Goal: Transaction & Acquisition: Download file/media

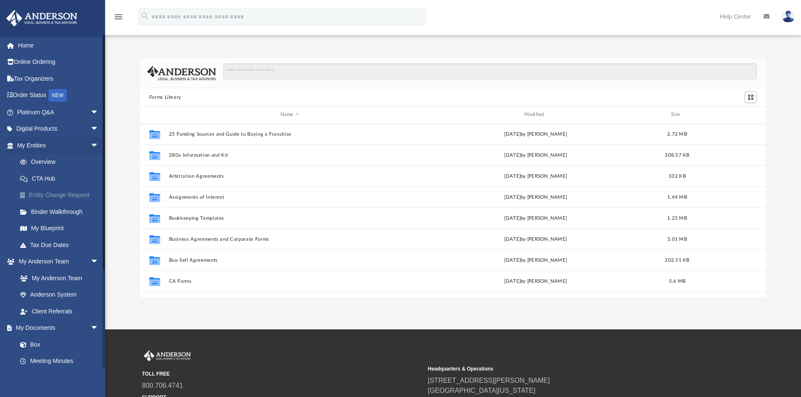
scroll to position [185, 620]
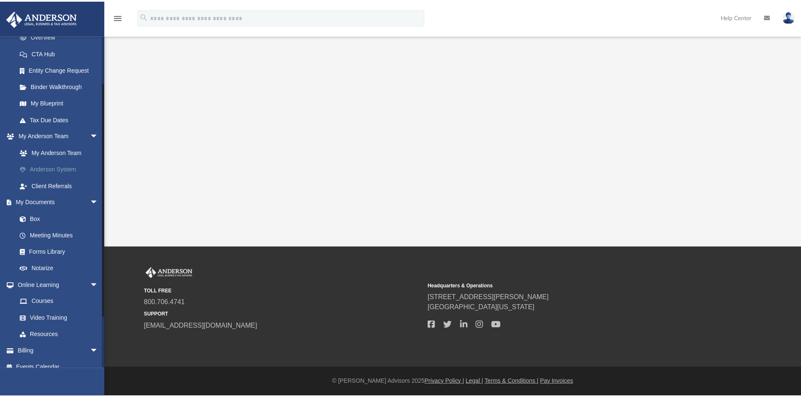
scroll to position [126, 0]
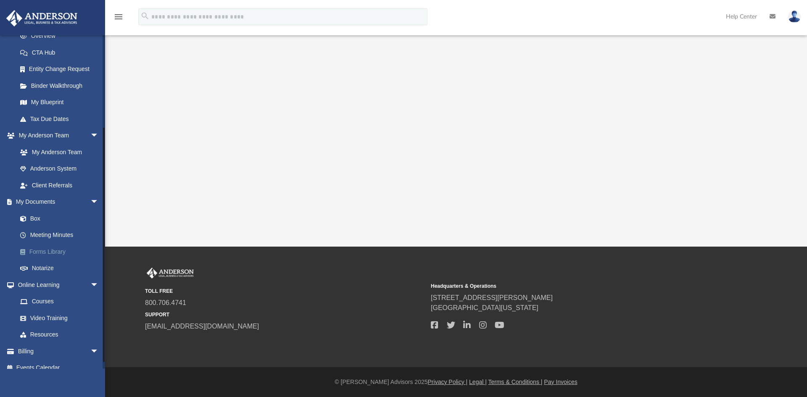
click at [58, 251] on link "Forms Library" at bounding box center [62, 251] width 100 height 17
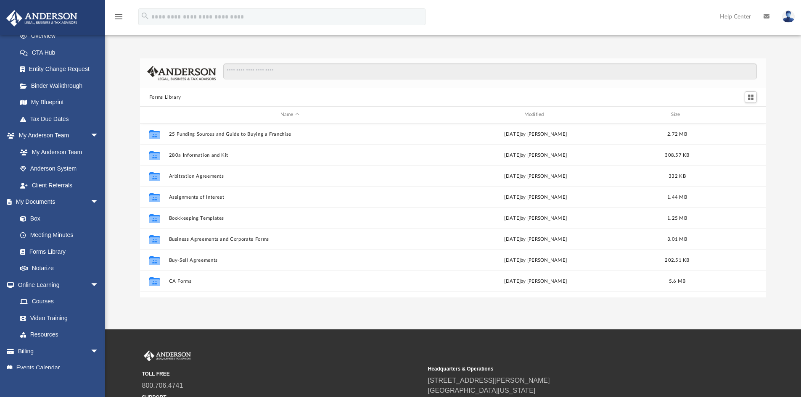
scroll to position [185, 620]
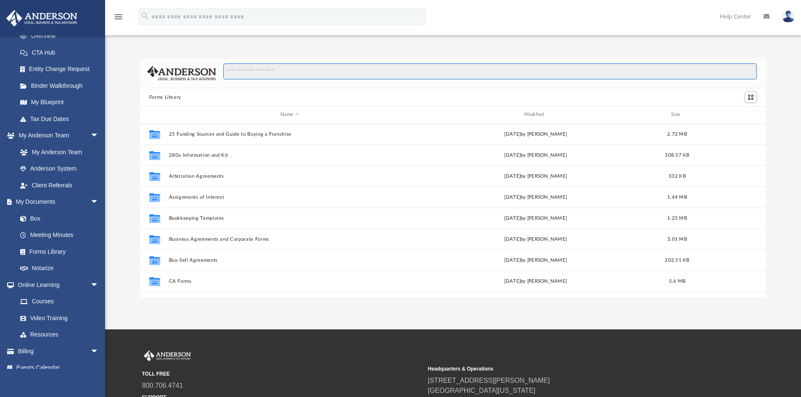
click at [252, 72] on input "Search files and folders" at bounding box center [490, 72] width 534 height 16
type input "**********"
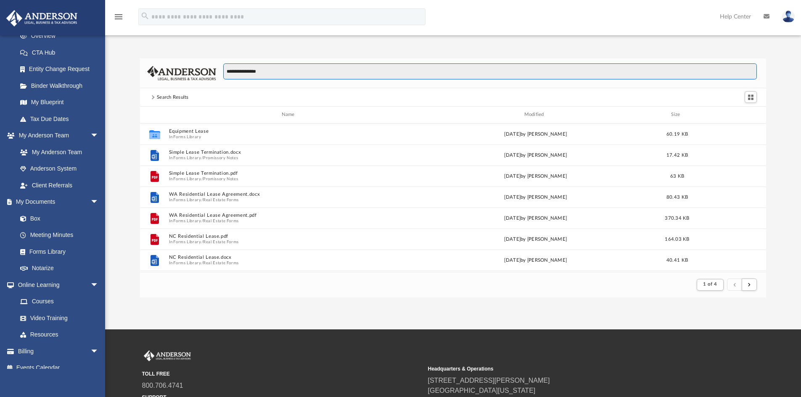
scroll to position [159, 620]
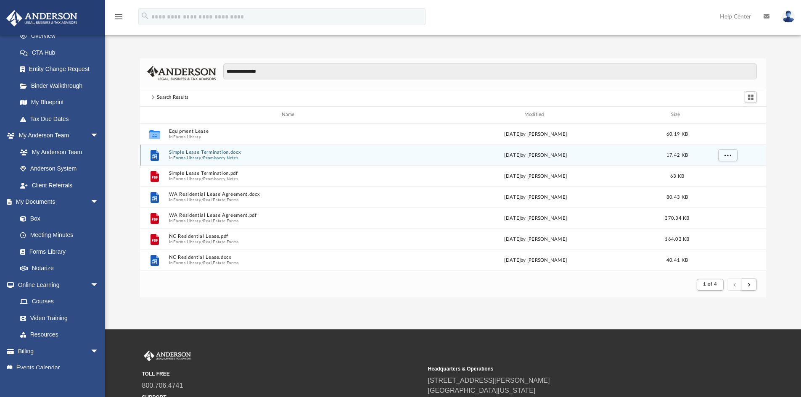
click at [211, 154] on button "Simple Lease Termination.docx" at bounding box center [290, 152] width 242 height 5
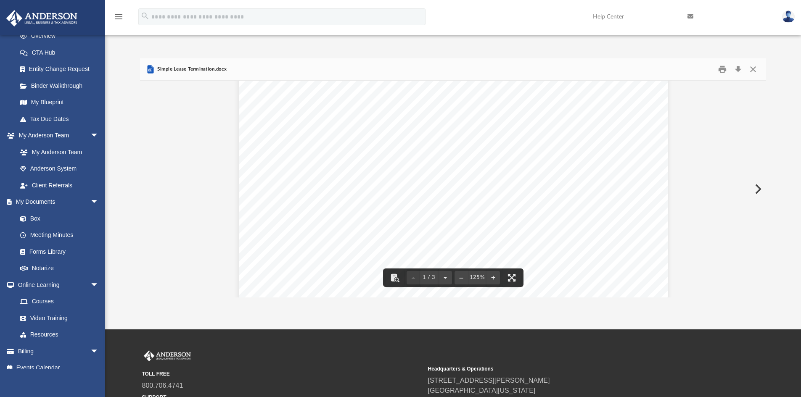
scroll to position [0, 0]
click at [721, 68] on button "Print" at bounding box center [722, 69] width 17 height 13
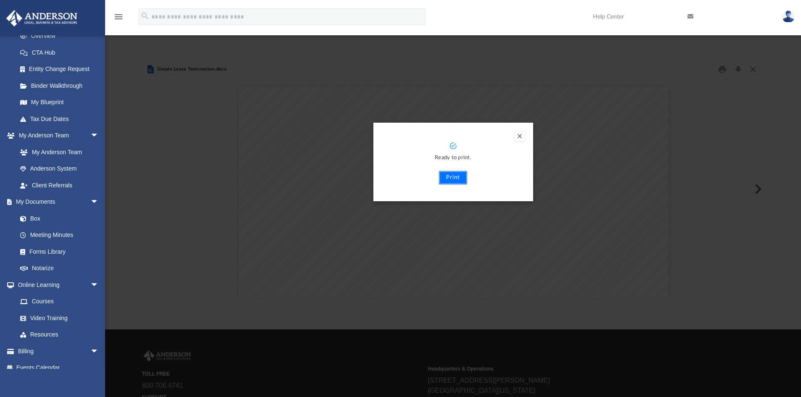
click at [454, 177] on button "Print" at bounding box center [453, 177] width 28 height 13
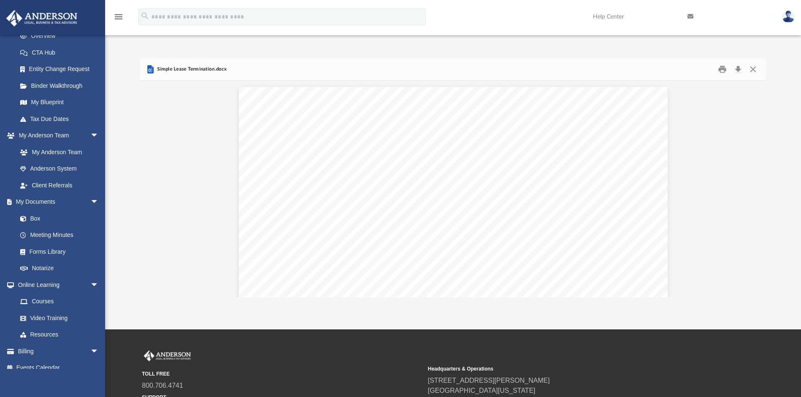
click at [416, 188] on span "Page 1" at bounding box center [417, 188] width 3 height 8
click at [738, 68] on button "Download" at bounding box center [737, 69] width 15 height 13
click at [739, 67] on button "Download" at bounding box center [737, 69] width 15 height 13
